Goal: Task Accomplishment & Management: Complete application form

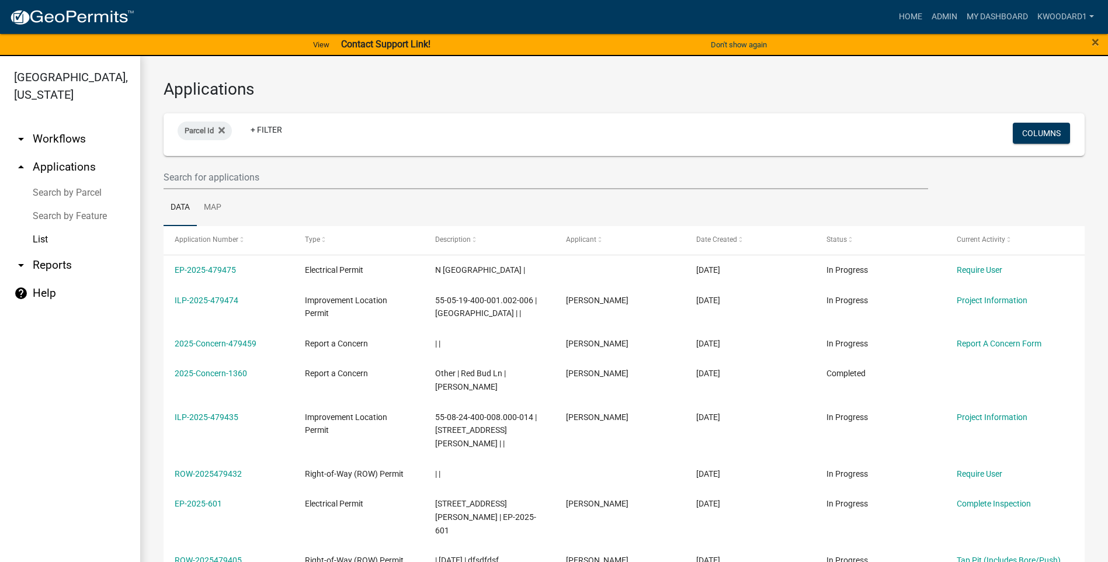
select select "3: 100"
click at [259, 181] on input "text" at bounding box center [546, 177] width 764 height 24
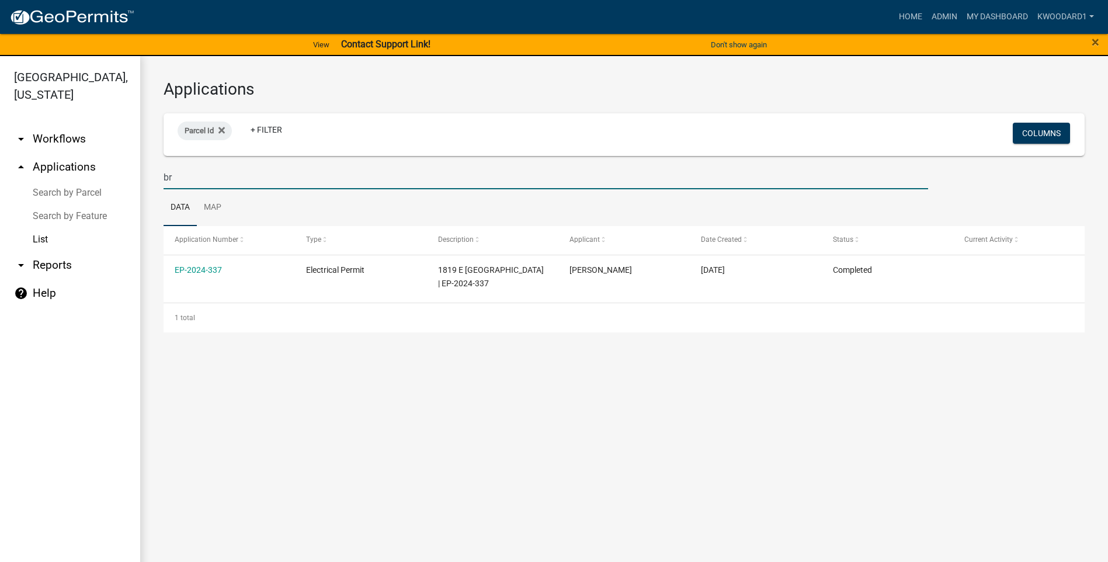
type input "b"
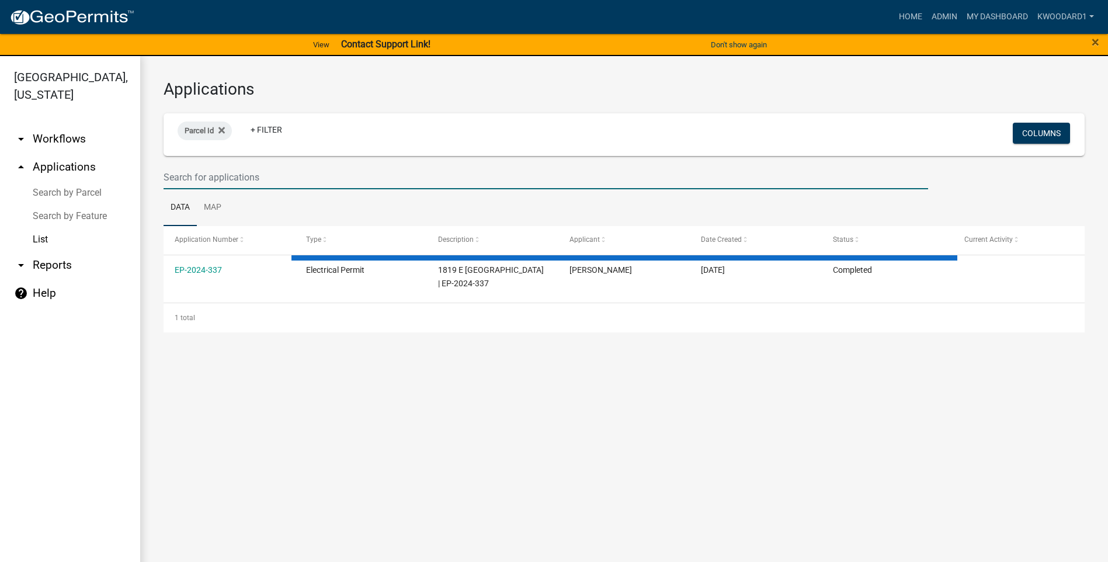
select select "3: 100"
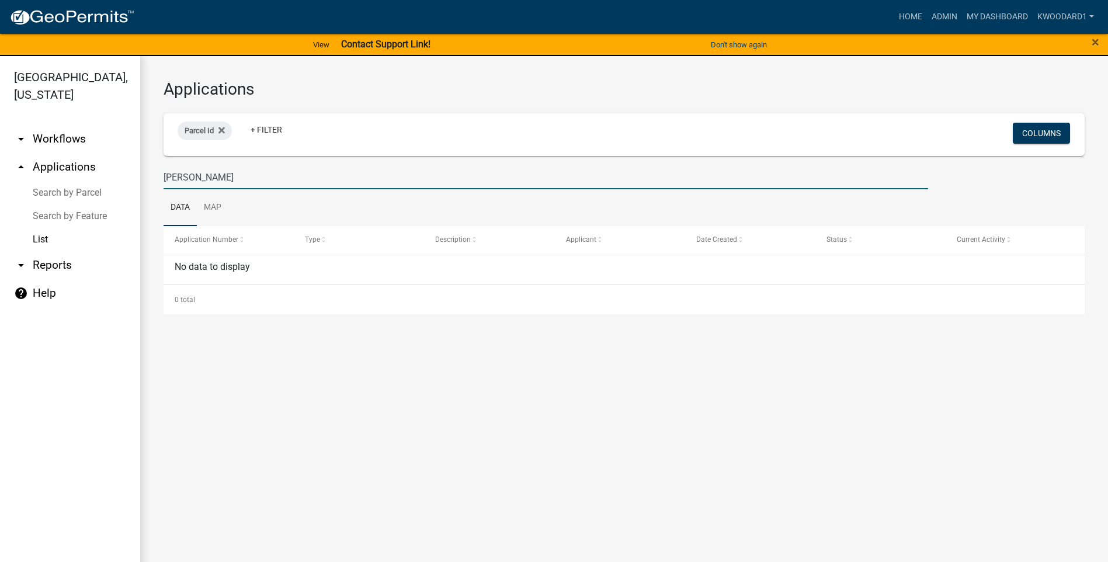
drag, startPoint x: 239, startPoint y: 172, endPoint x: 149, endPoint y: 168, distance: 90.0
click at [149, 168] on div "Applications Parcel Id + Filter Columns [PERSON_NAME] Data Map Application Numb…" at bounding box center [624, 196] width 968 height 281
type input "k"
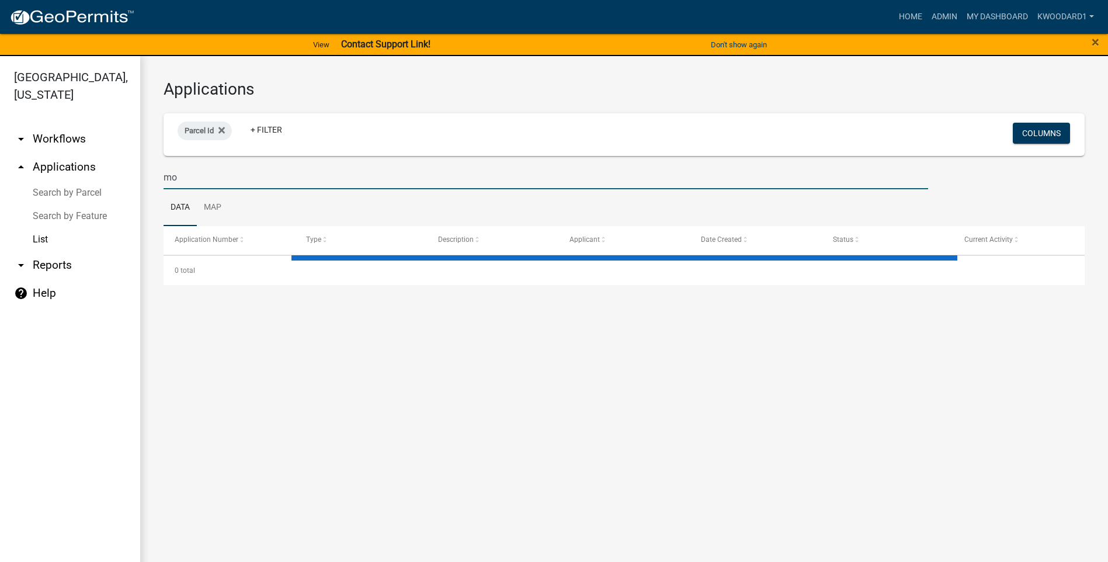
type input "moh"
select select "3: 100"
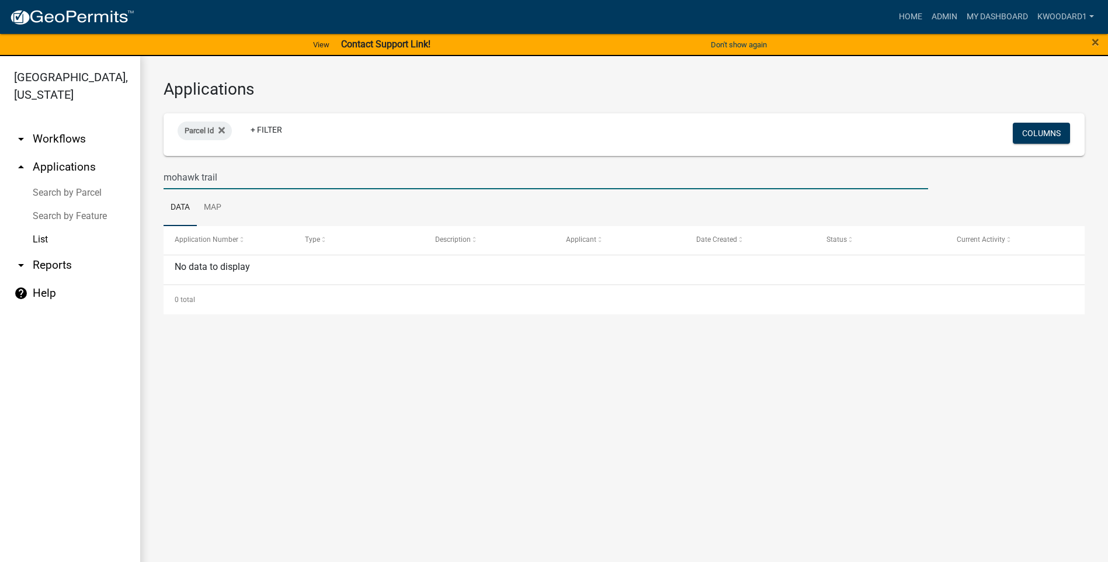
drag, startPoint x: 239, startPoint y: 176, endPoint x: 144, endPoint y: 176, distance: 94.6
click at [144, 176] on div "Applications Parcel Id + Filter Columns mohawk trail Data Map Application Numbe…" at bounding box center [624, 196] width 968 height 281
type input "[PERSON_NAME] ridge"
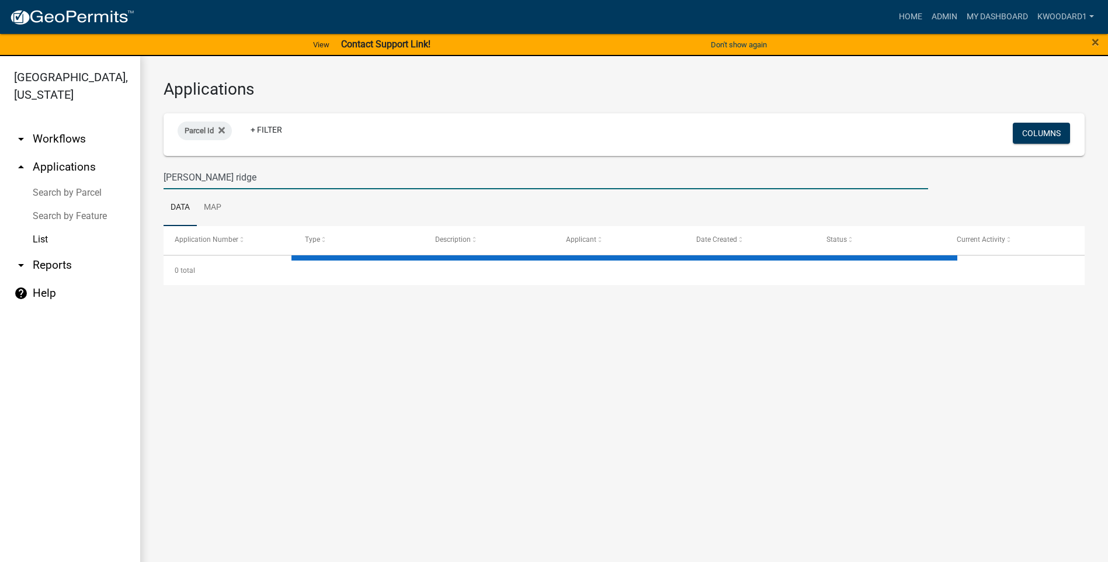
select select "3: 100"
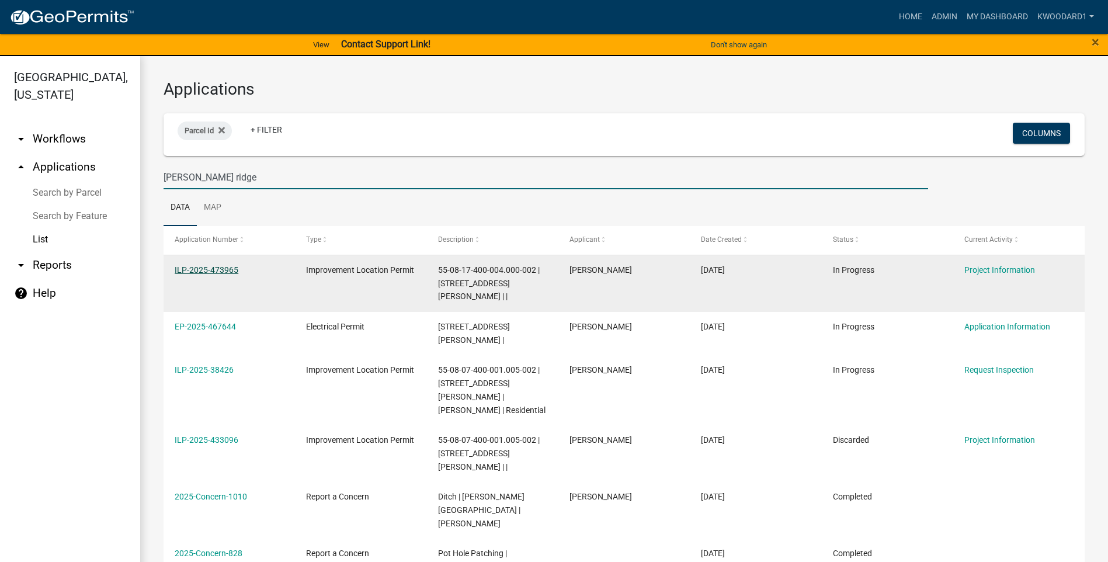
type input "[PERSON_NAME] ridge"
click at [206, 266] on link "ILP-2025-473965" at bounding box center [207, 269] width 64 height 9
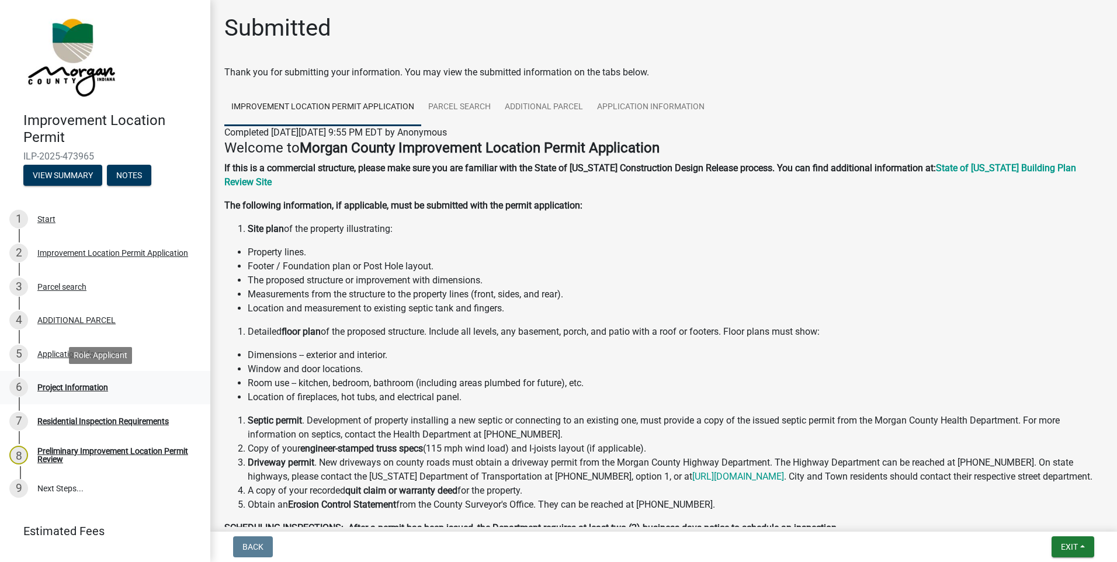
click at [54, 383] on div "Project Information" at bounding box center [72, 387] width 71 height 8
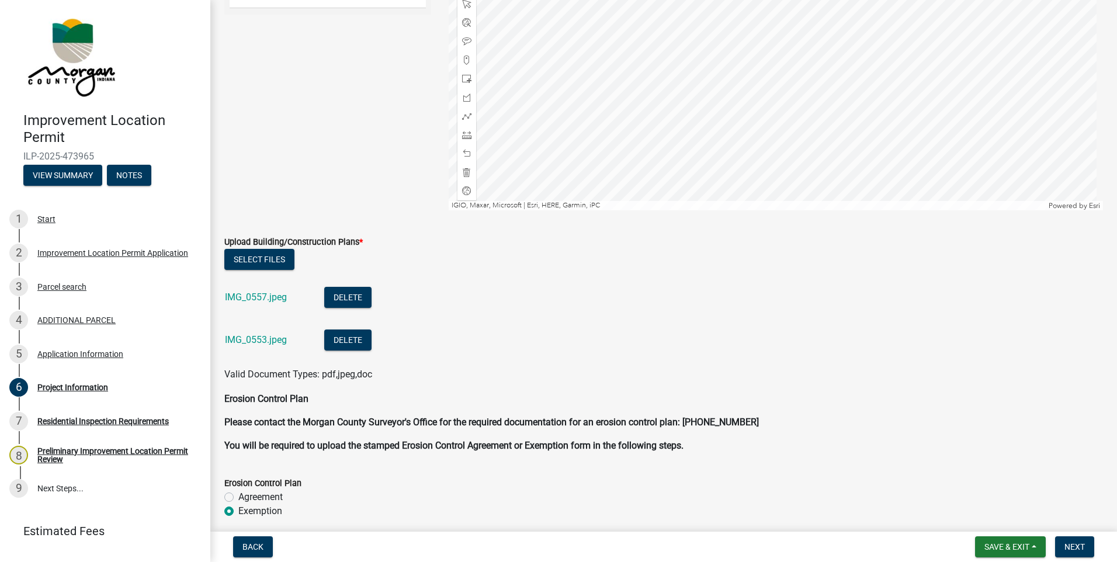
scroll to position [2569, 0]
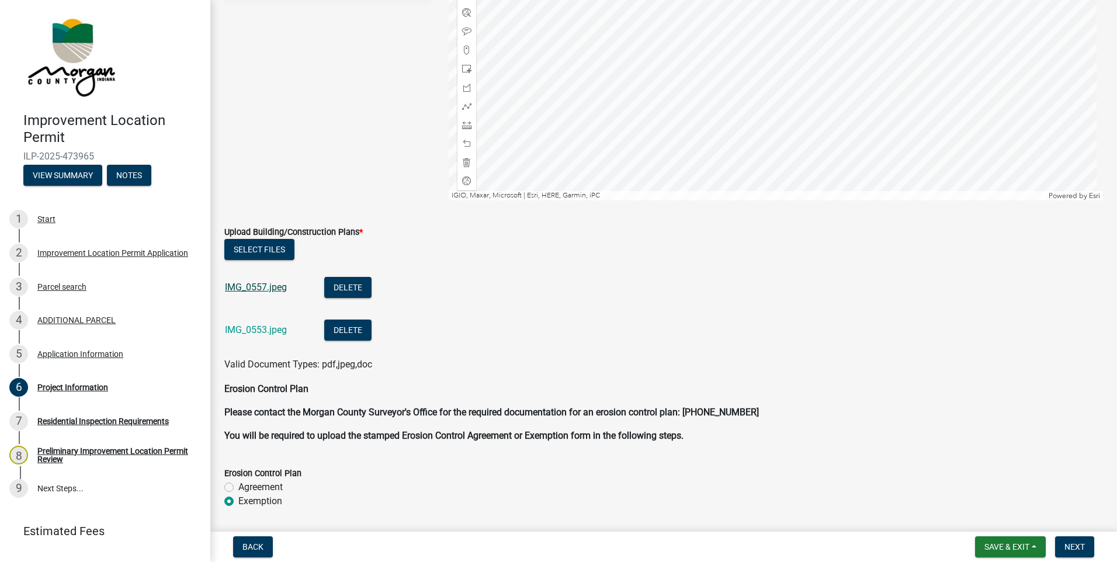
click at [260, 287] on link "IMG_0557.jpeg" at bounding box center [256, 286] width 62 height 11
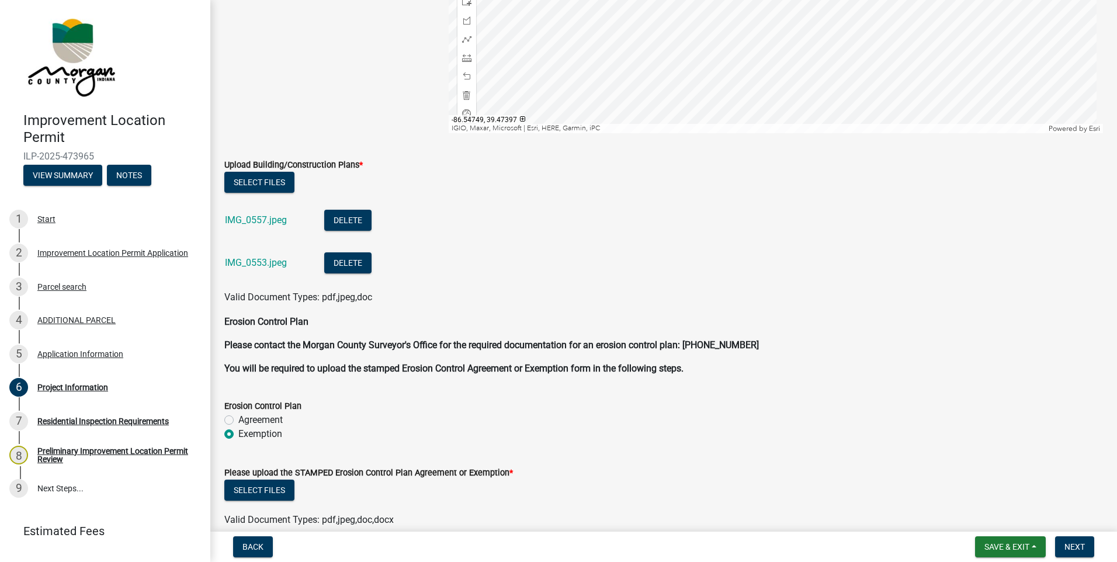
scroll to position [2716, 0]
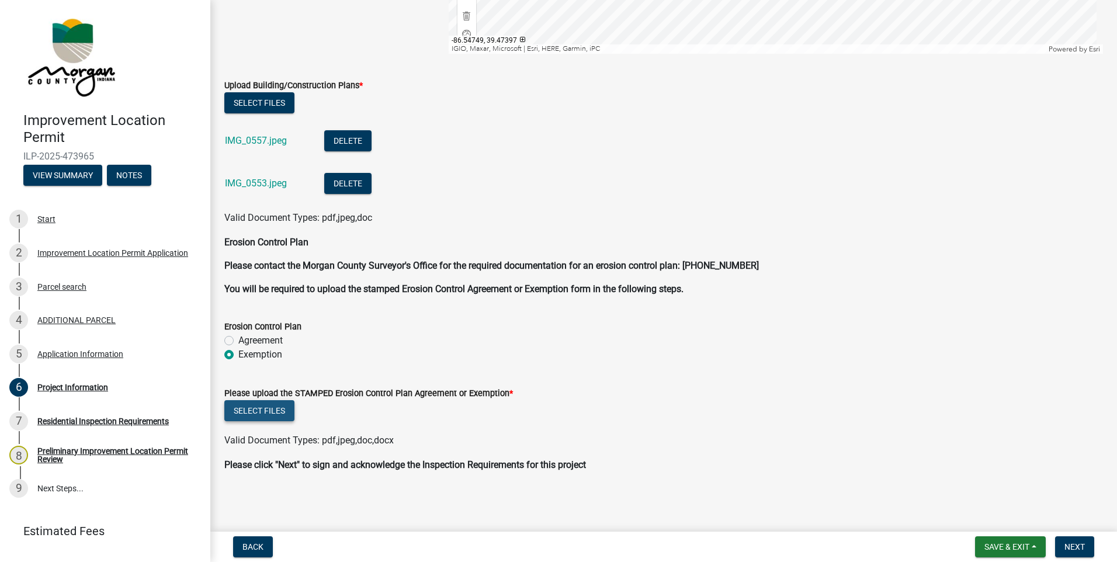
click at [280, 405] on button "Select files" at bounding box center [259, 410] width 70 height 21
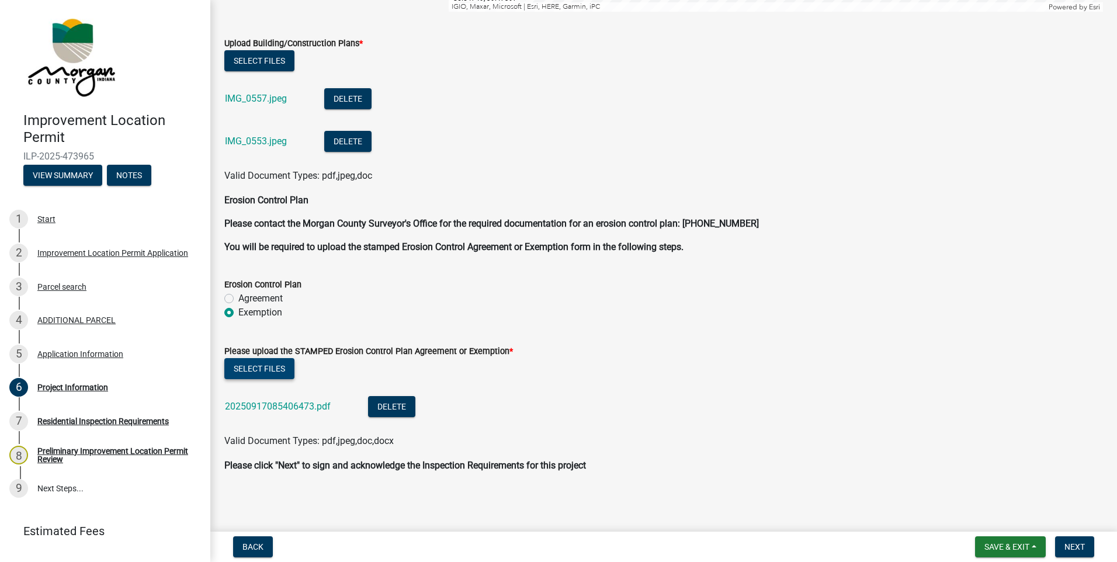
scroll to position [2759, 0]
click at [1067, 543] on span "Next" at bounding box center [1074, 546] width 20 height 9
click at [1028, 544] on span "Save & Exit" at bounding box center [1006, 546] width 45 height 9
click at [1004, 521] on button "Save & Exit" at bounding box center [998, 516] width 93 height 28
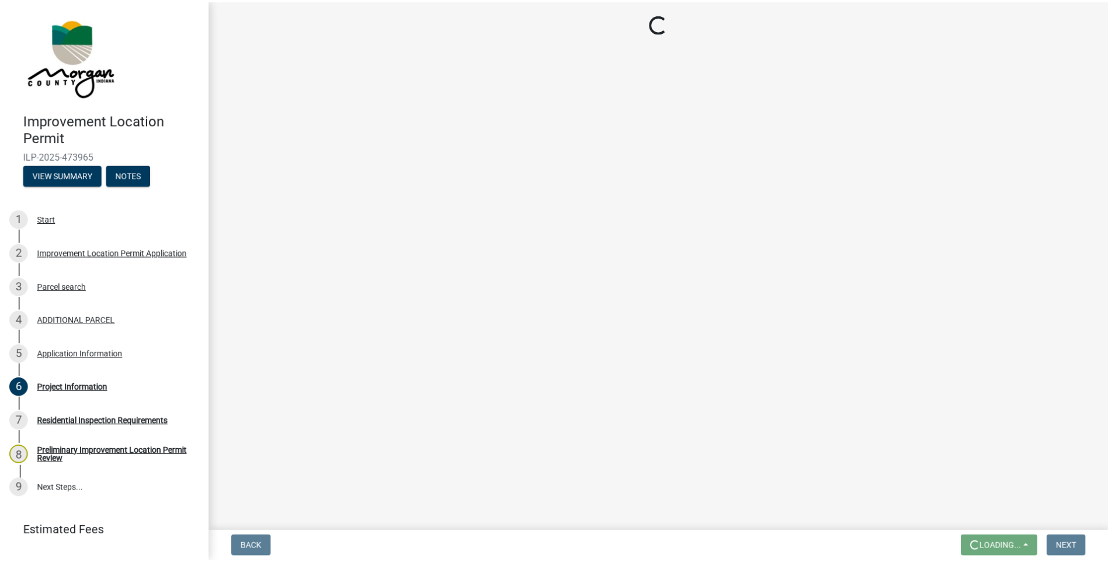
scroll to position [0, 0]
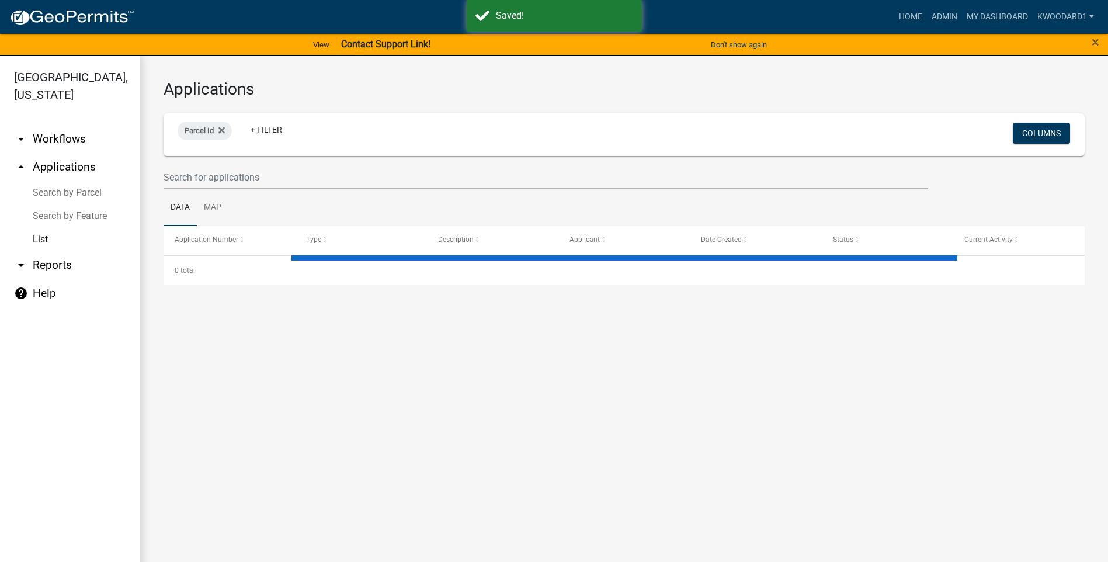
select select "3: 100"
